Goal: Navigation & Orientation: Find specific page/section

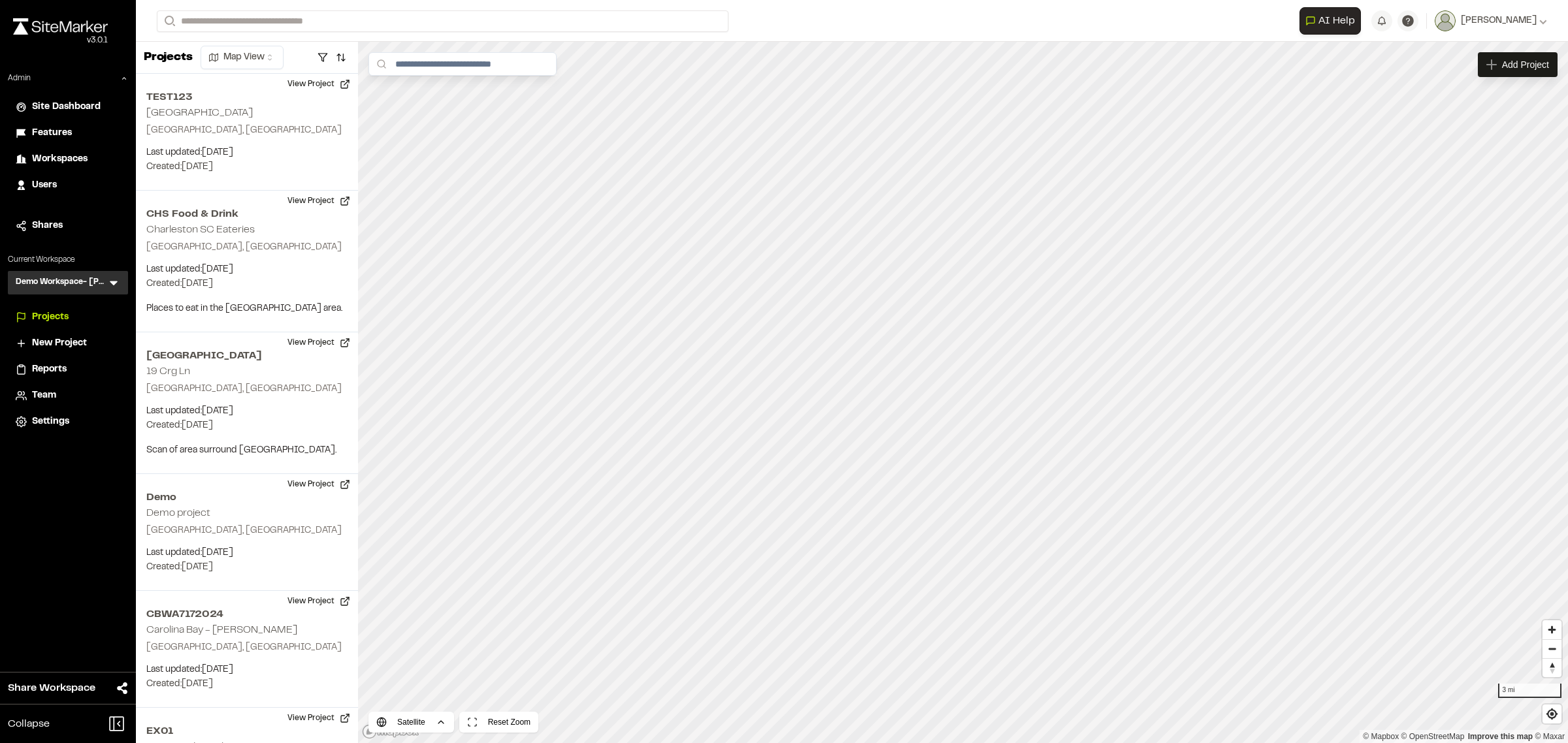
click at [111, 283] on icon at bounding box center [114, 283] width 13 height 13
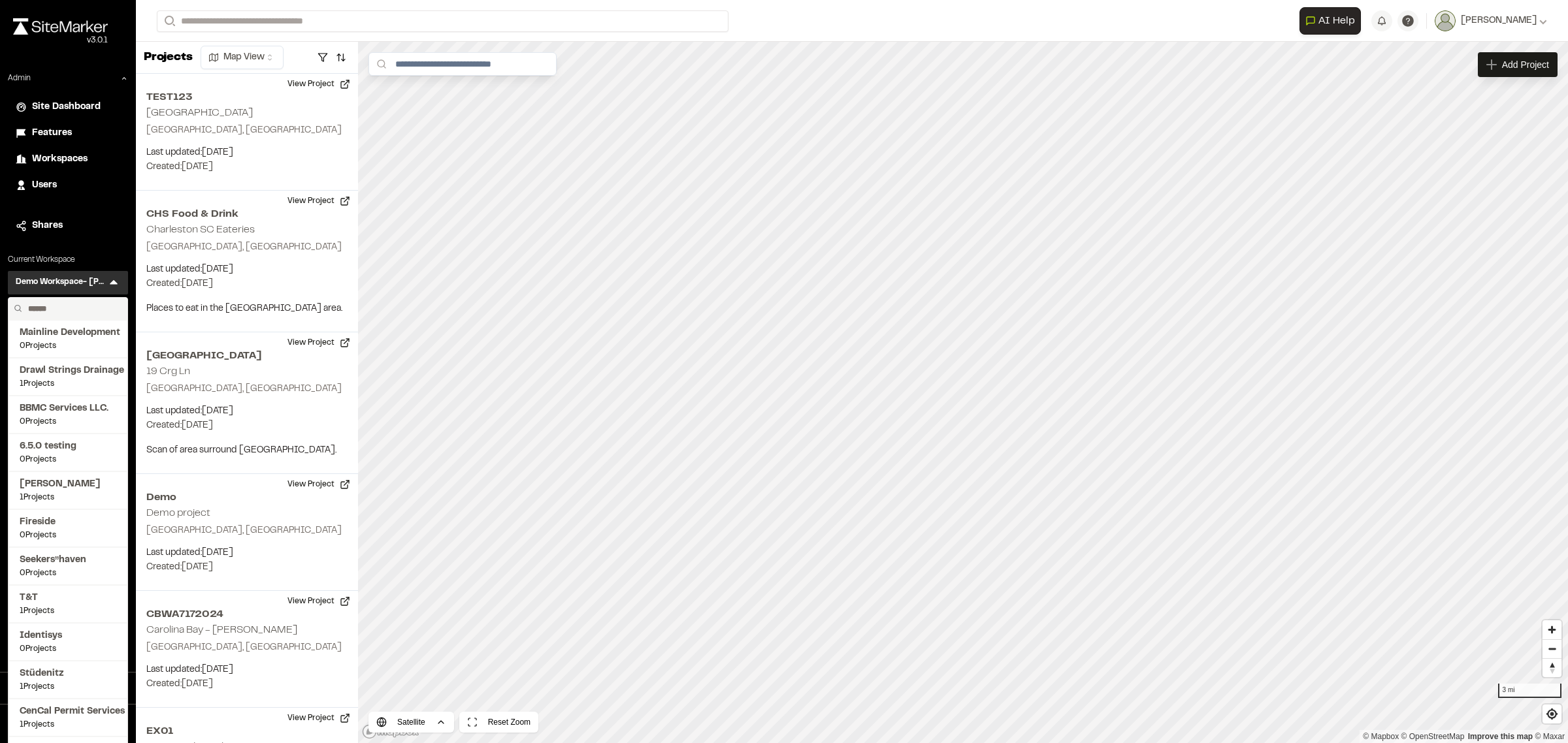
click at [84, 307] on input "text" at bounding box center [72, 308] width 99 height 22
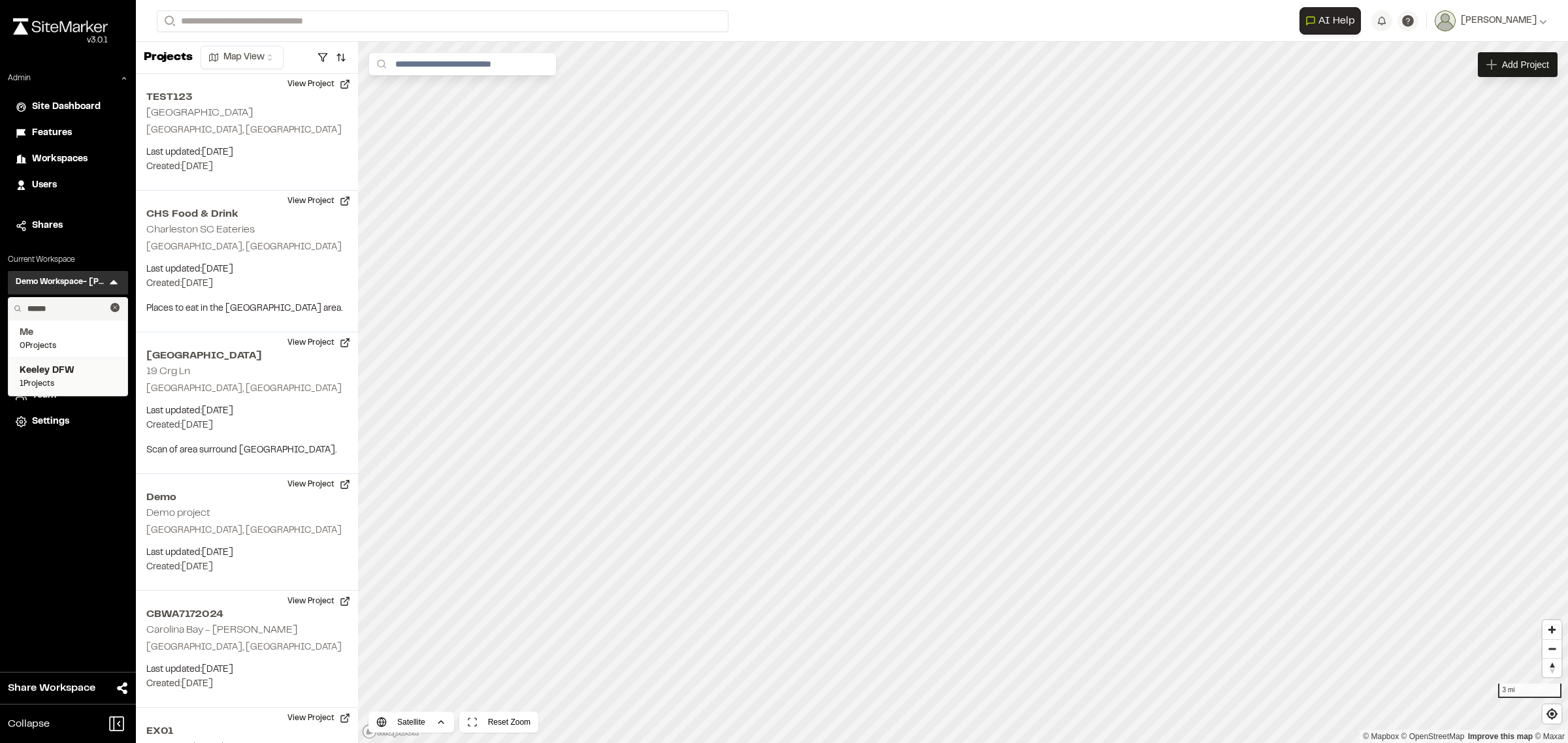
type input "******"
click at [53, 373] on span "Keeley DFW" at bounding box center [68, 371] width 97 height 14
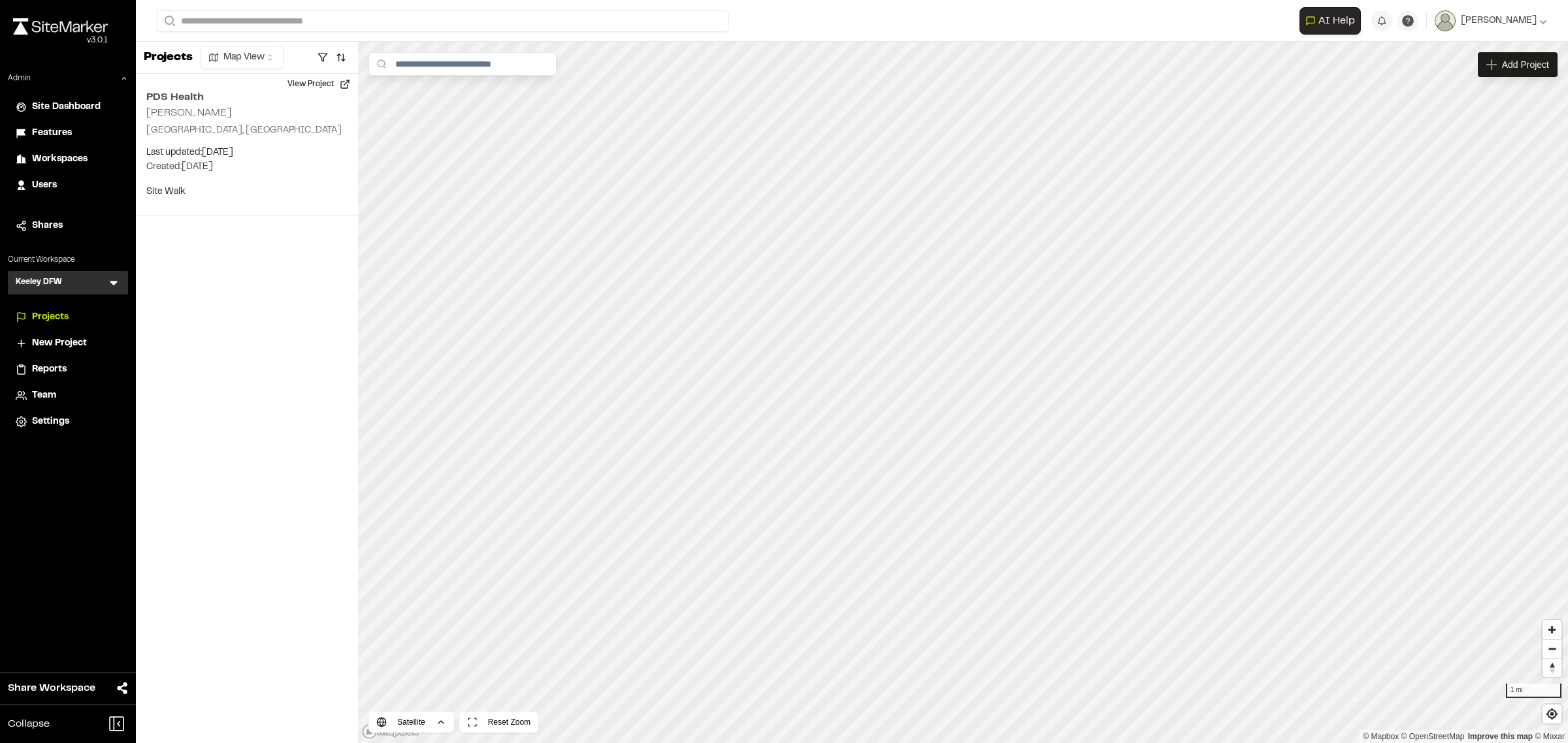
click at [56, 399] on span "Team" at bounding box center [44, 395] width 24 height 14
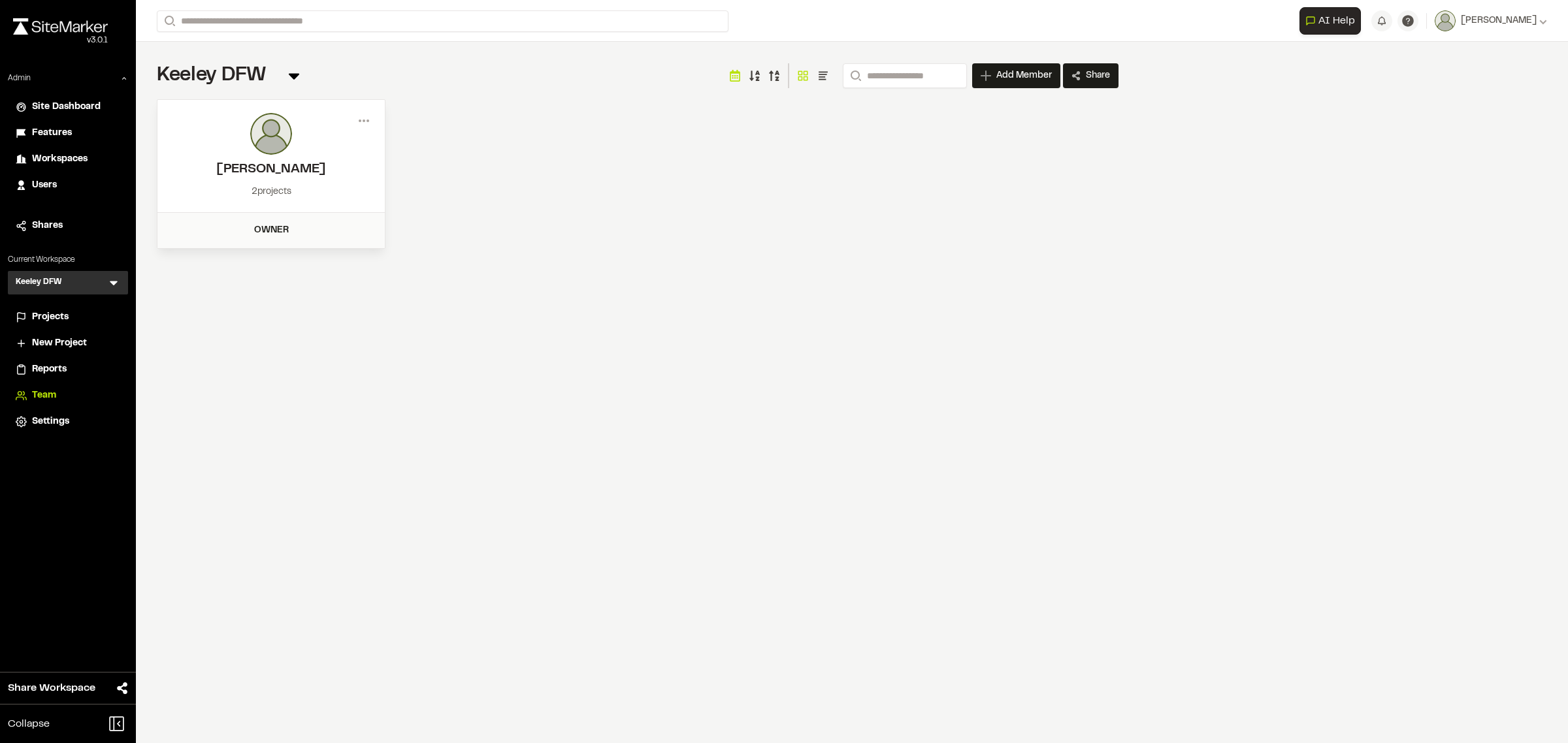
click at [112, 297] on div "Admin Site Dashboard Features Workspaces Users Shares Current Workspace Keeley …" at bounding box center [68, 253] width 136 height 362
click at [111, 290] on div "Keeley DFW KD Menu" at bounding box center [68, 282] width 120 height 23
click at [111, 286] on icon at bounding box center [114, 283] width 13 height 13
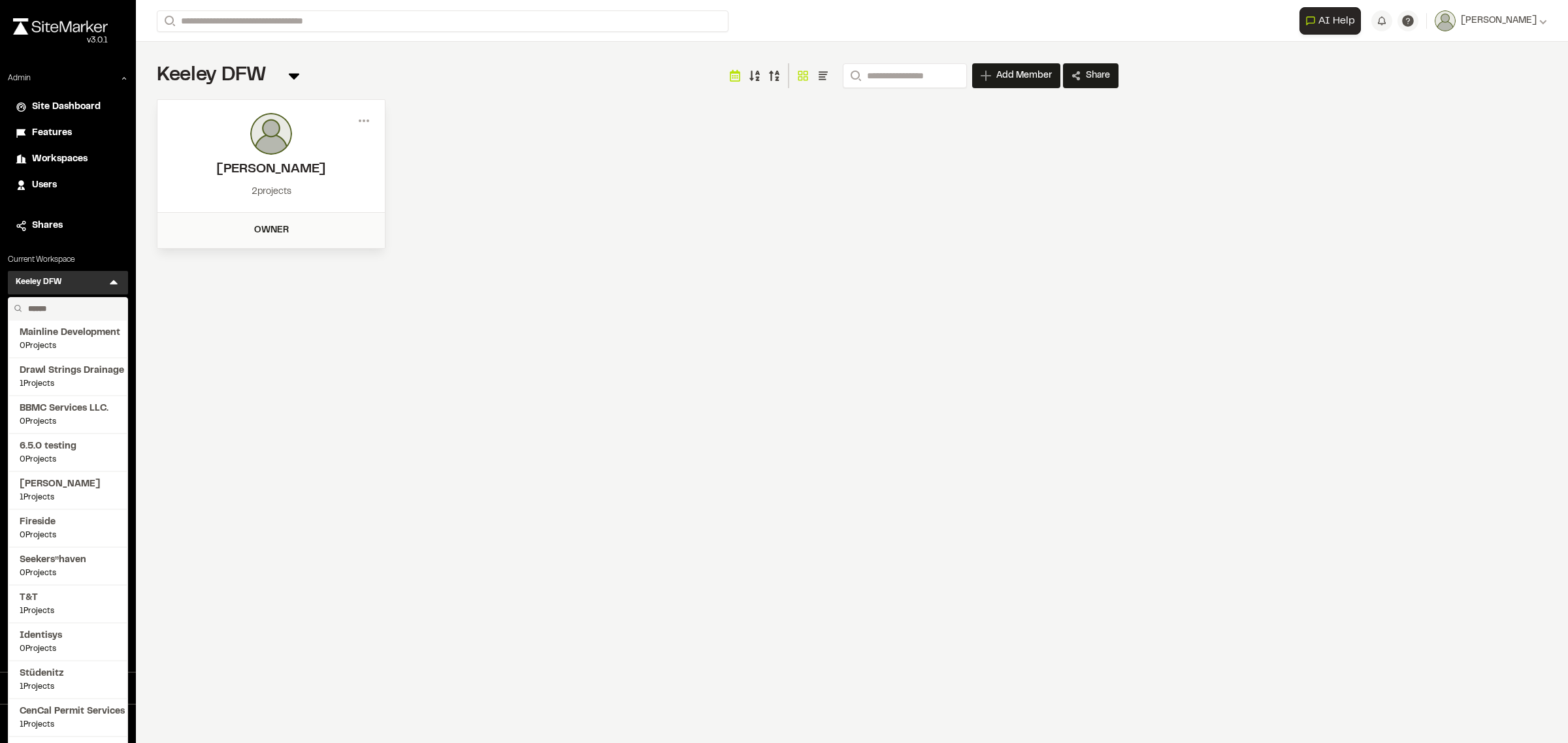
click at [78, 315] on input "text" at bounding box center [72, 308] width 99 height 22
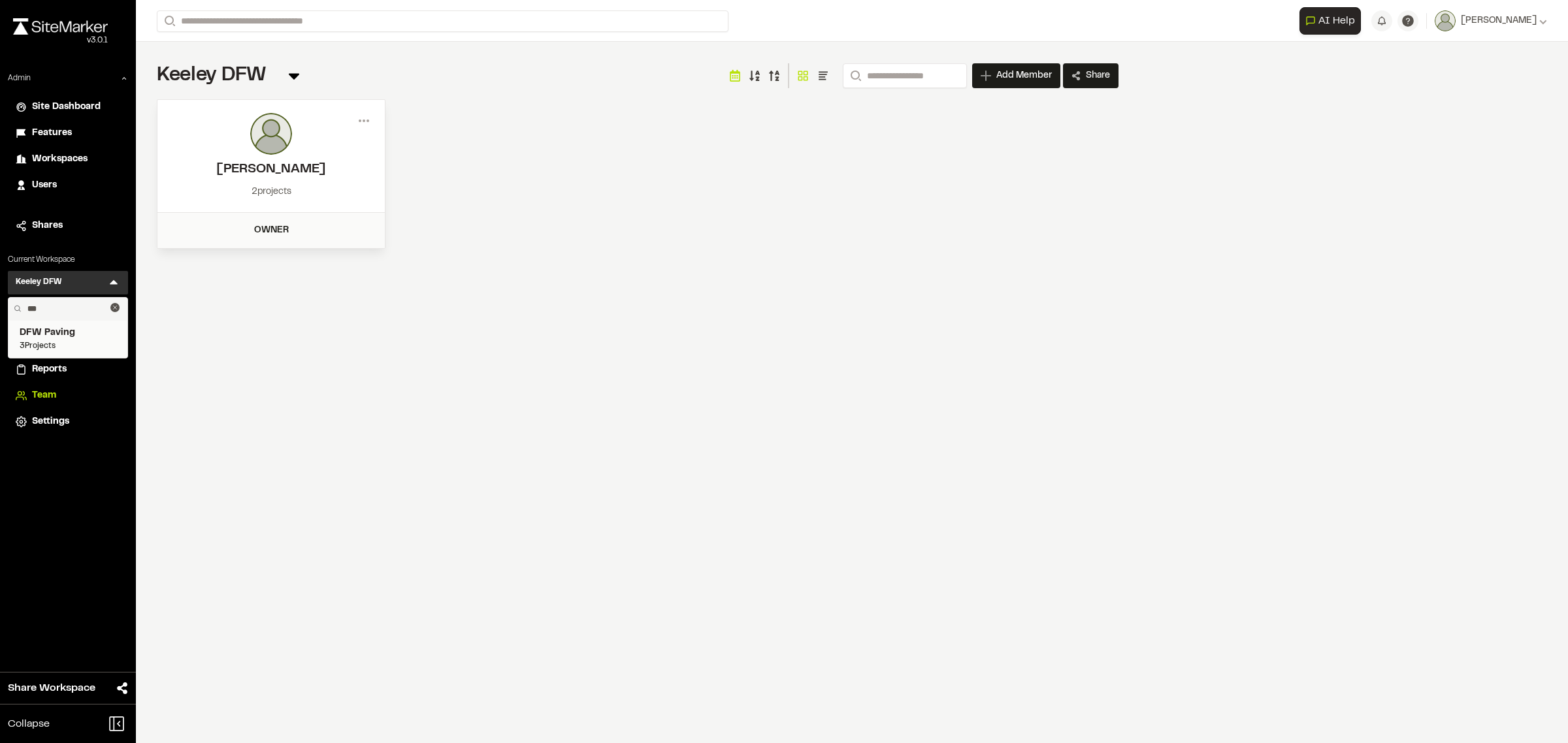
type input "***"
click at [77, 345] on span "3 Projects" at bounding box center [68, 346] width 97 height 12
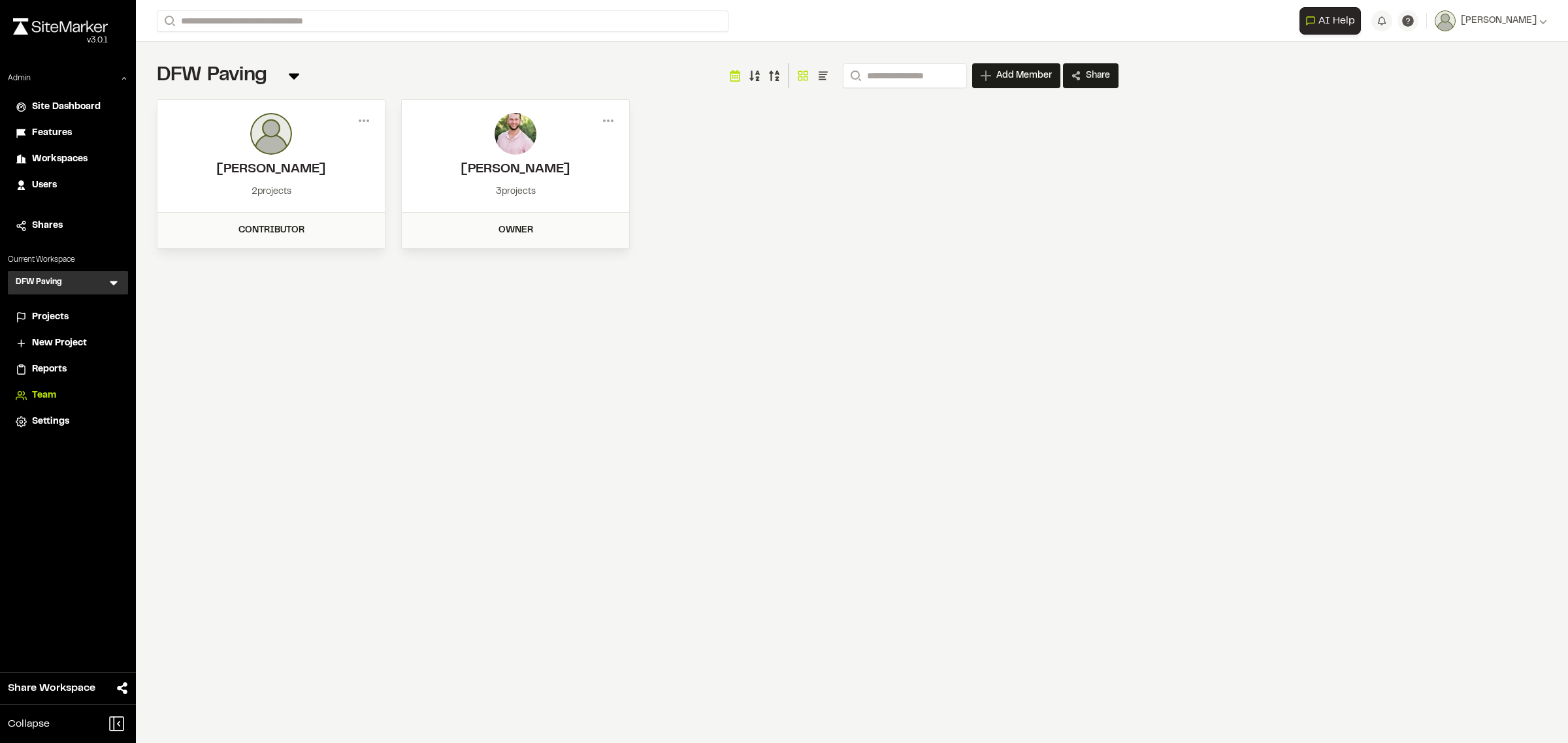
click at [60, 321] on span "Projects" at bounding box center [50, 317] width 37 height 14
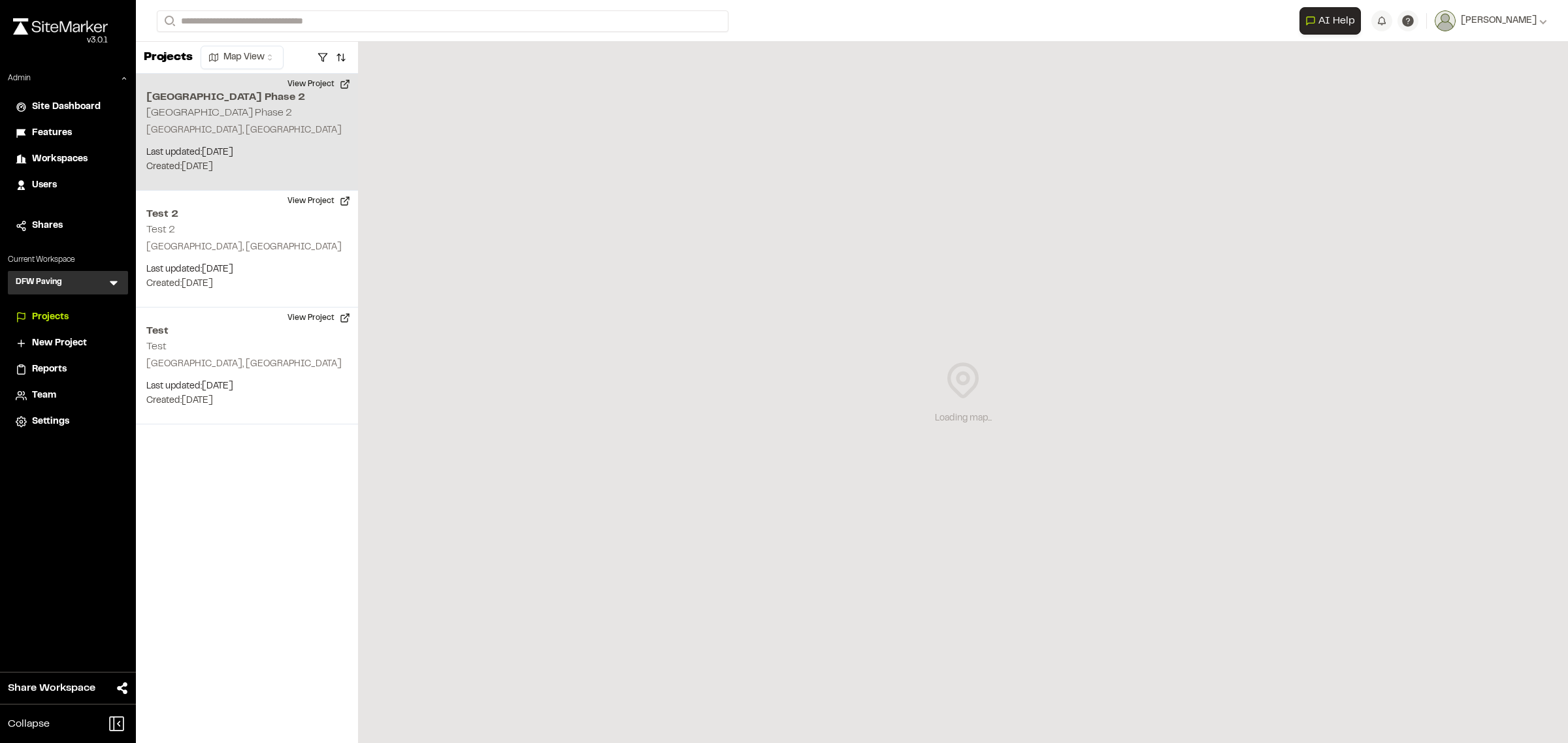
click at [234, 154] on p "Last updated: Aug 19, 2025" at bounding box center [246, 153] width 201 height 14
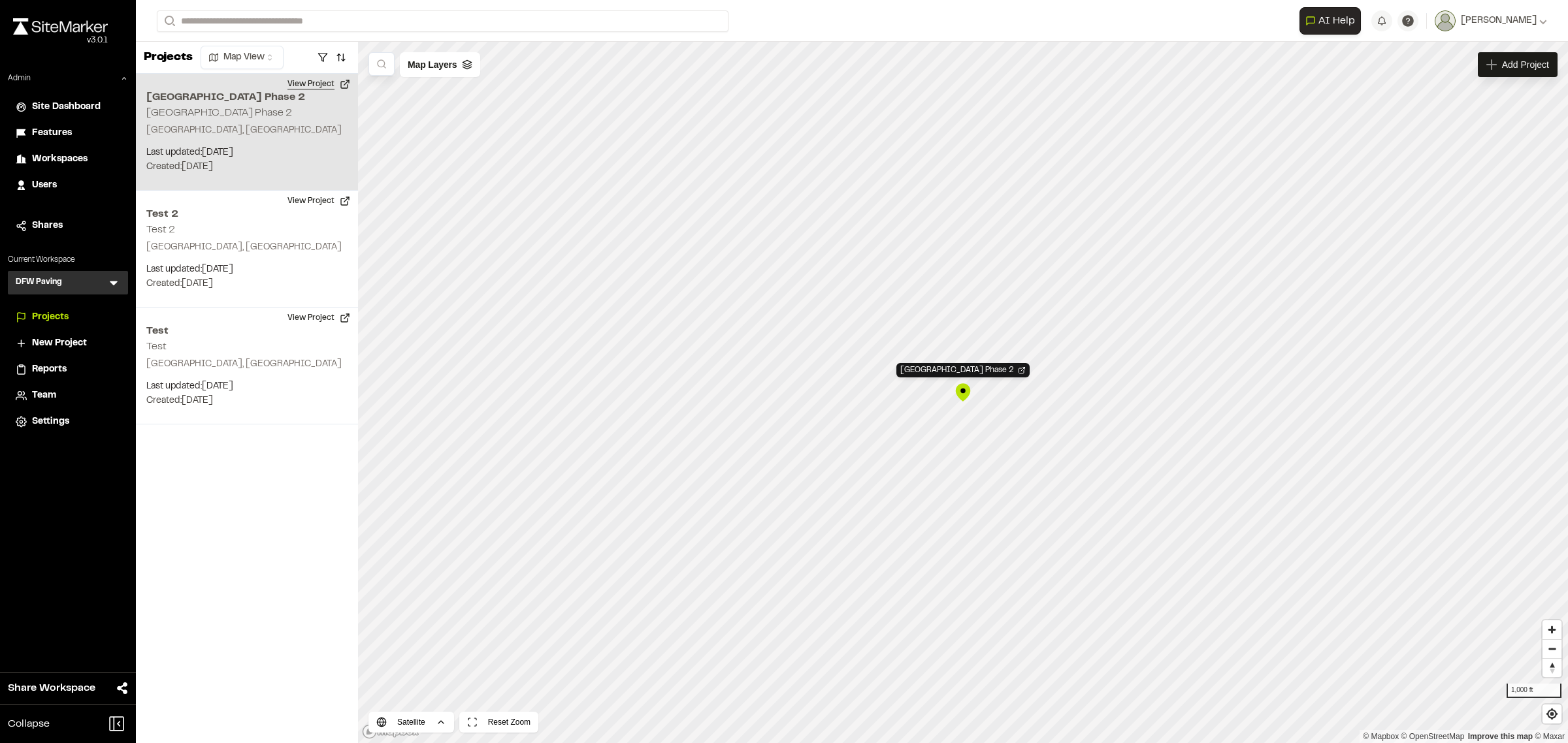
click at [296, 84] on button "View Project" at bounding box center [318, 85] width 78 height 21
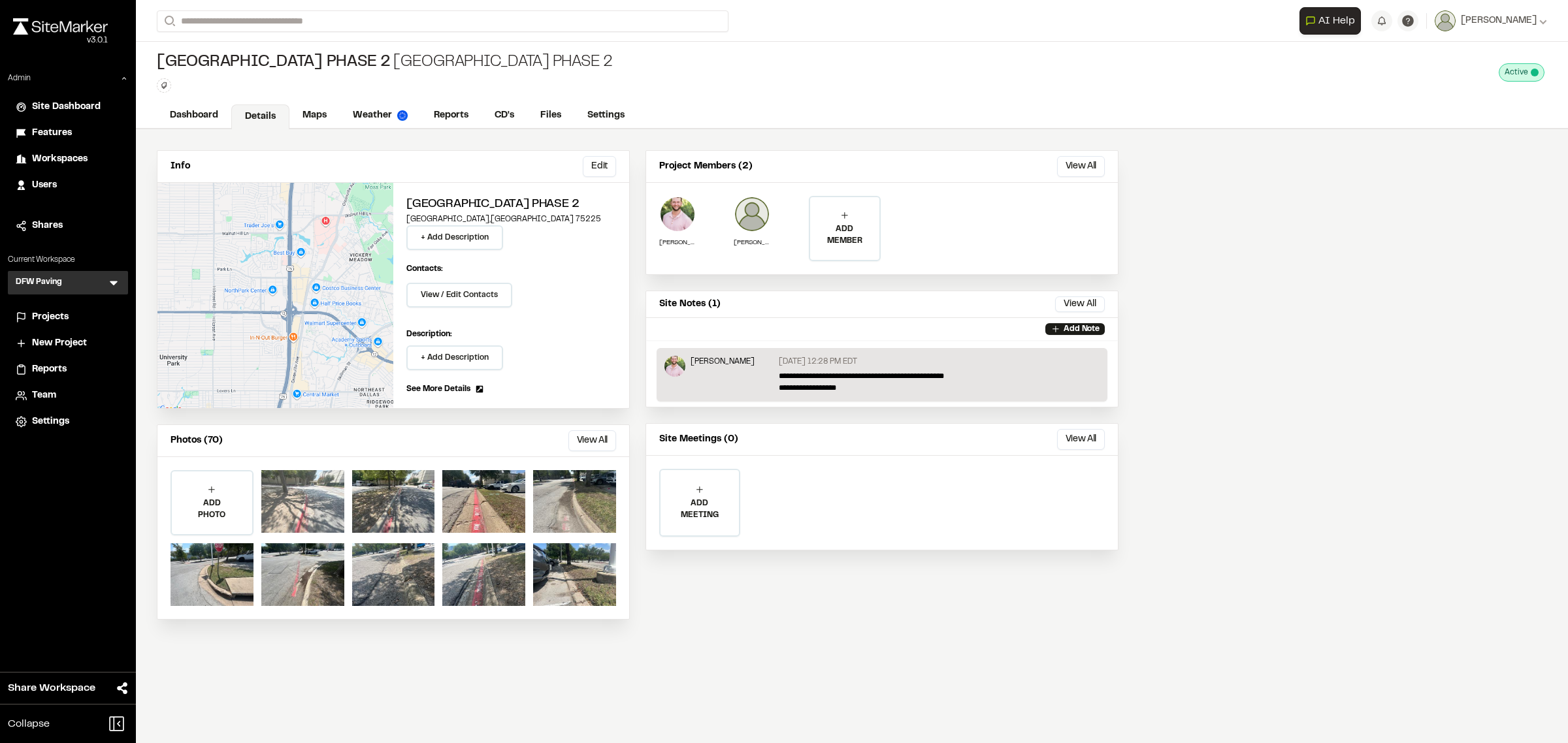
click at [299, 503] on div at bounding box center [303, 501] width 83 height 63
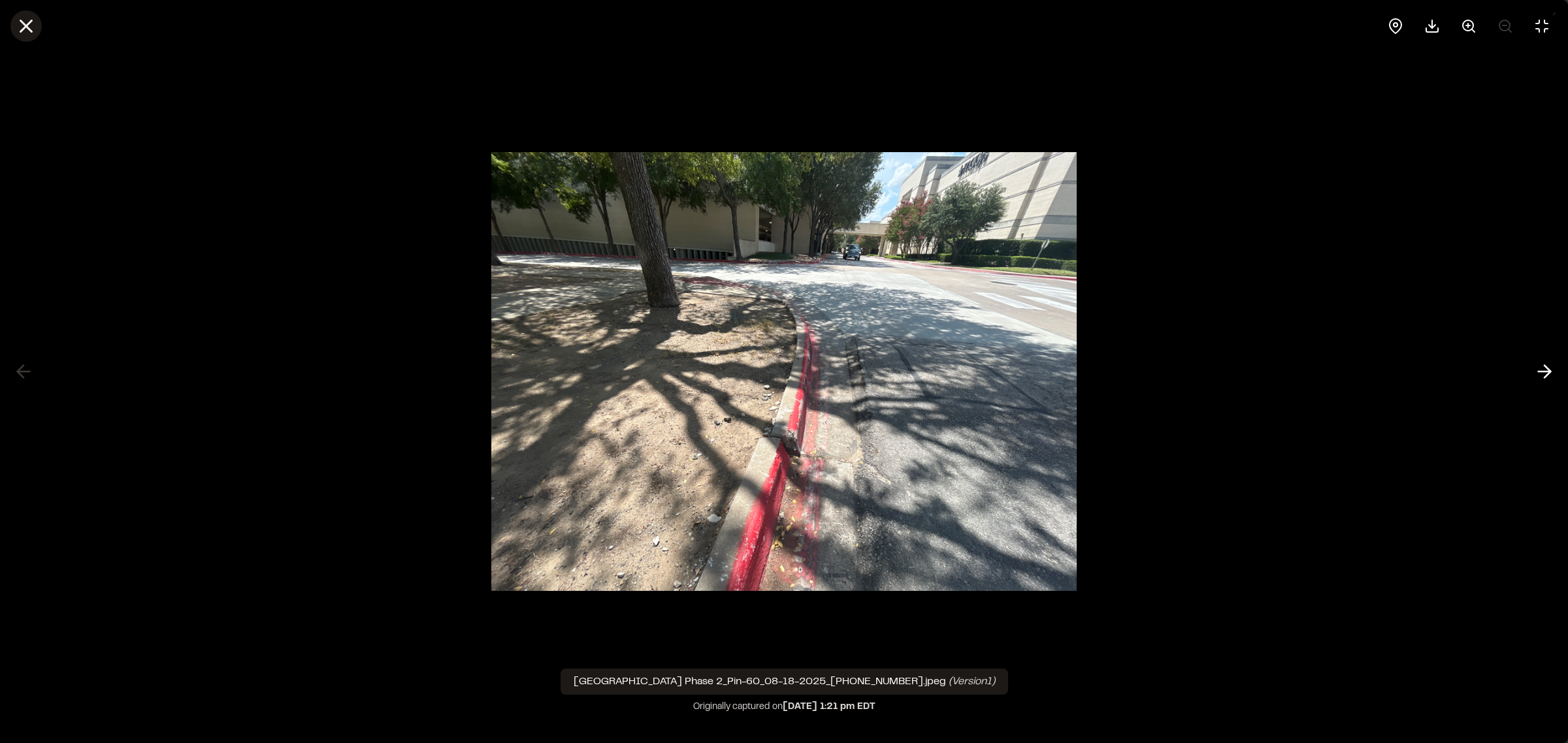
click at [28, 18] on icon at bounding box center [25, 25] width 22 height 22
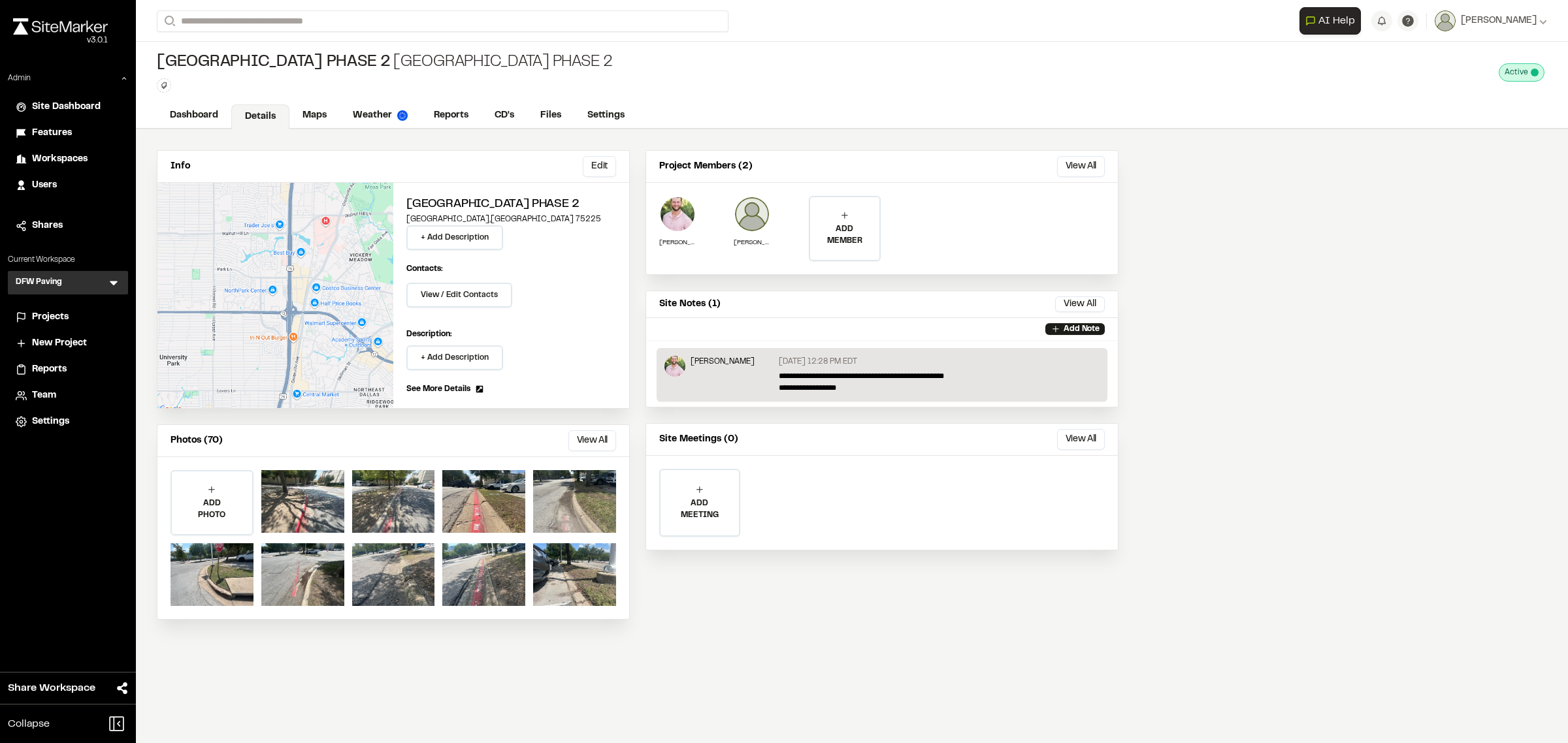
click at [354, 706] on div "Info Edit Edit [GEOGRAPHIC_DATA] + Add Description Contacts: View / Edit Contac…" at bounding box center [852, 436] width 1432 height 614
